Goal: Transaction & Acquisition: Purchase product/service

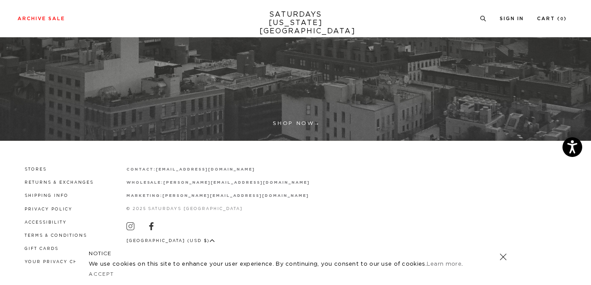
scroll to position [285, 0]
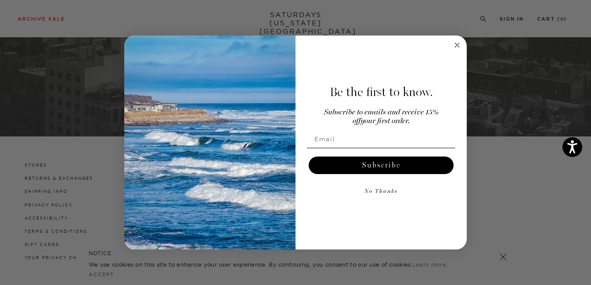
click at [457, 43] on circle "Close dialog" at bounding box center [457, 45] width 10 height 10
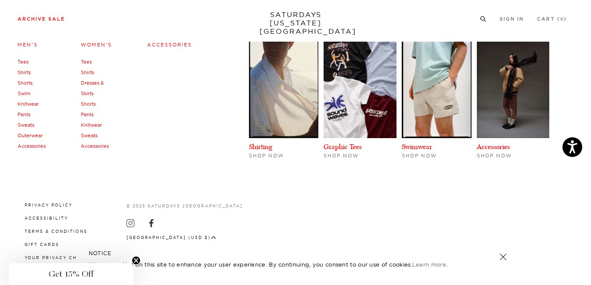
click at [152, 43] on link "Accessories" at bounding box center [169, 45] width 45 height 6
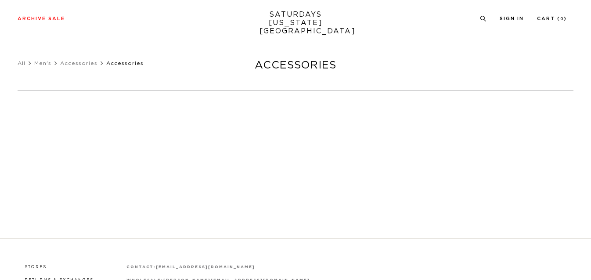
scroll to position [24, 0]
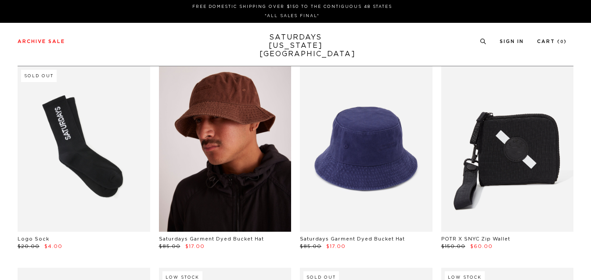
drag, startPoint x: 0, startPoint y: 0, endPoint x: 257, endPoint y: 163, distance: 304.8
click at [257, 163] on link at bounding box center [225, 149] width 133 height 166
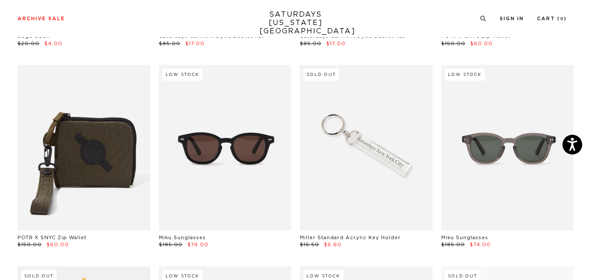
scroll to position [210, 0]
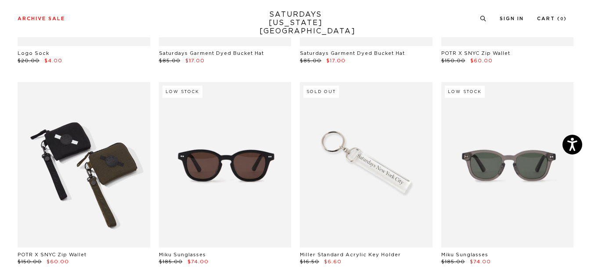
click at [76, 196] on link at bounding box center [84, 165] width 133 height 166
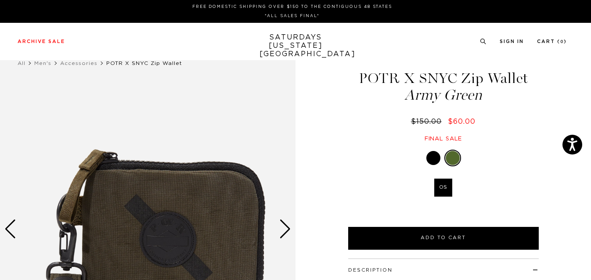
click at [285, 229] on div "Next slide" at bounding box center [285, 229] width 12 height 19
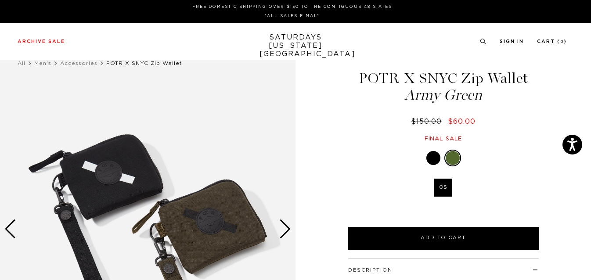
click at [285, 229] on div "Next slide" at bounding box center [285, 229] width 12 height 19
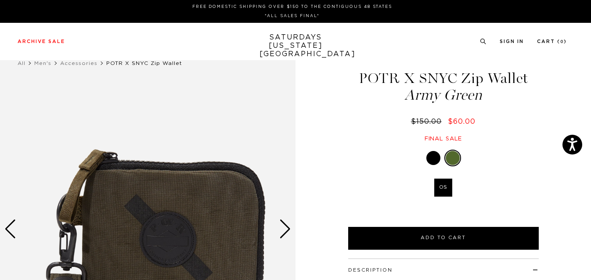
click at [285, 229] on div "Next slide" at bounding box center [285, 229] width 12 height 19
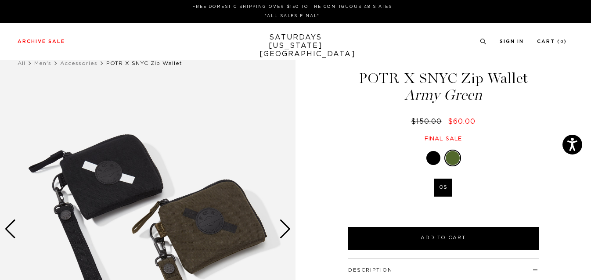
click at [285, 229] on div "Next slide" at bounding box center [285, 229] width 12 height 19
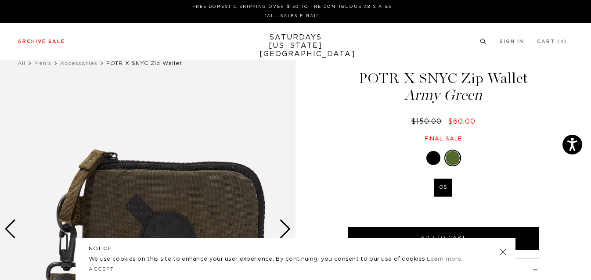
click at [483, 38] on icon at bounding box center [483, 40] width 7 height 6
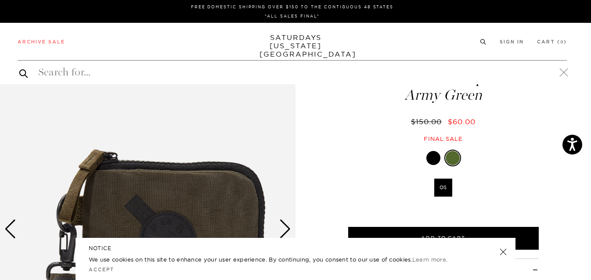
click at [478, 31] on div "Archive Sale Men's Tees Shirts Shorts Swim Knitwear Pants Sweats Women's" at bounding box center [295, 41] width 591 height 37
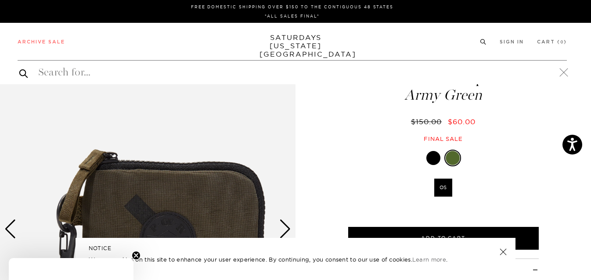
click at [478, 31] on div "Archive Sale Men's Tees Shirts Shorts Swim Knitwear Pants Sweats Women's" at bounding box center [295, 41] width 591 height 37
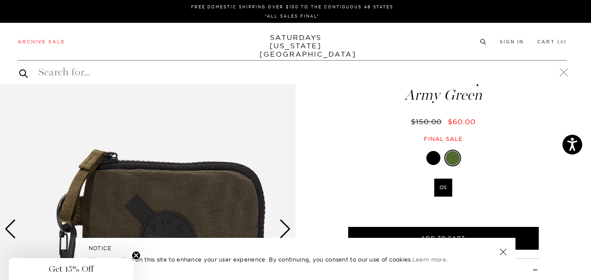
click at [478, 31] on div "Archive Sale Men's Tees Shirts Shorts Swim Knitwear Pants Sweats Women's" at bounding box center [295, 41] width 591 height 37
click at [95, 72] on input "search" at bounding box center [292, 72] width 549 height 14
type input "b"
type input "towel"
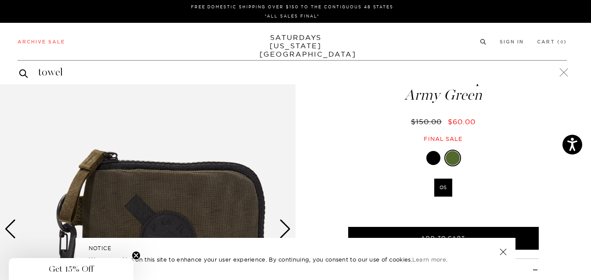
click at [19, 68] on button "submit" at bounding box center [23, 73] width 9 height 11
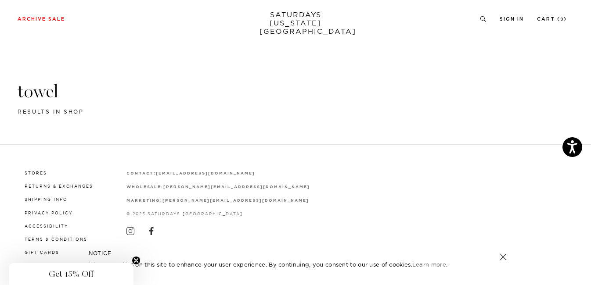
scroll to position [14, 0]
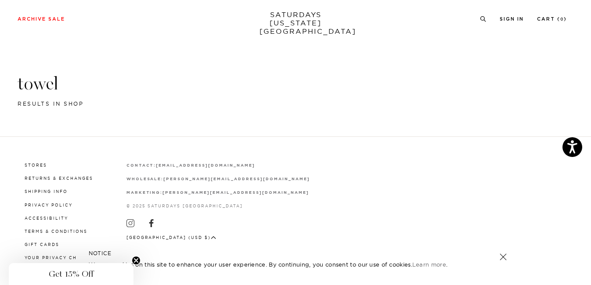
click at [347, 137] on div "Stores Returns & Exchanges Shipping Info Privacy Policy Accessibility Terms & C…" at bounding box center [296, 211] width 556 height 148
click at [483, 18] on icon at bounding box center [483, 19] width 7 height 6
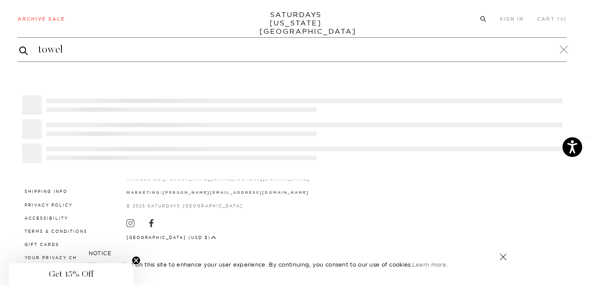
type input "towel"
click at [19, 45] on button "submit" at bounding box center [23, 50] width 9 height 11
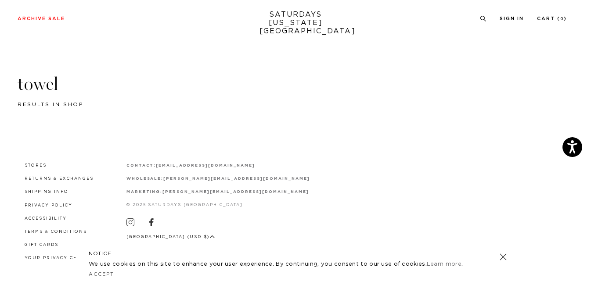
scroll to position [14, 0]
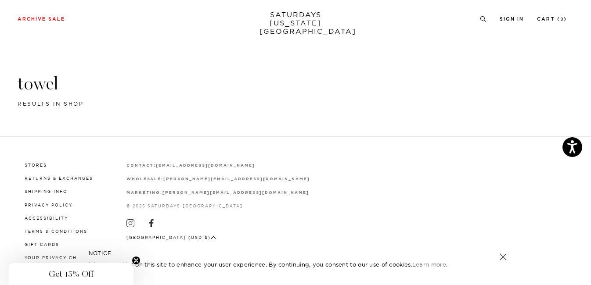
click at [29, 76] on h3 "towel" at bounding box center [296, 83] width 556 height 23
